Goal: Task Accomplishment & Management: Manage account settings

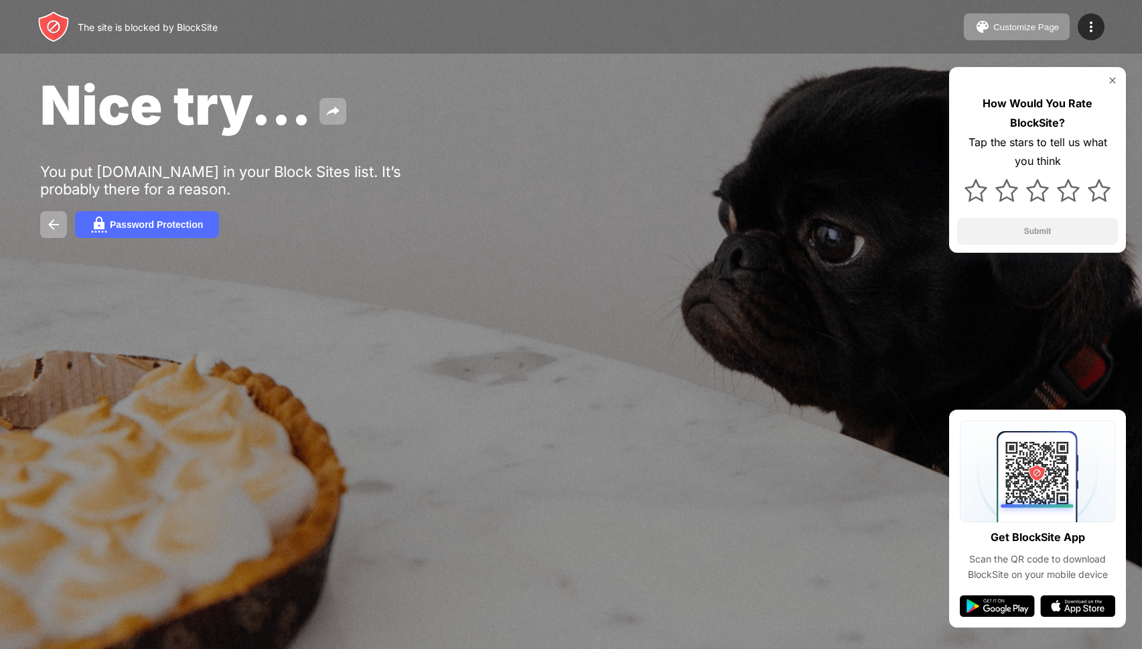
click at [484, 11] on div "The site is blocked by BlockSite Customize Page Edit Block List Redirect Custom…" at bounding box center [571, 27] width 1142 height 54
